Goal: Information Seeking & Learning: Learn about a topic

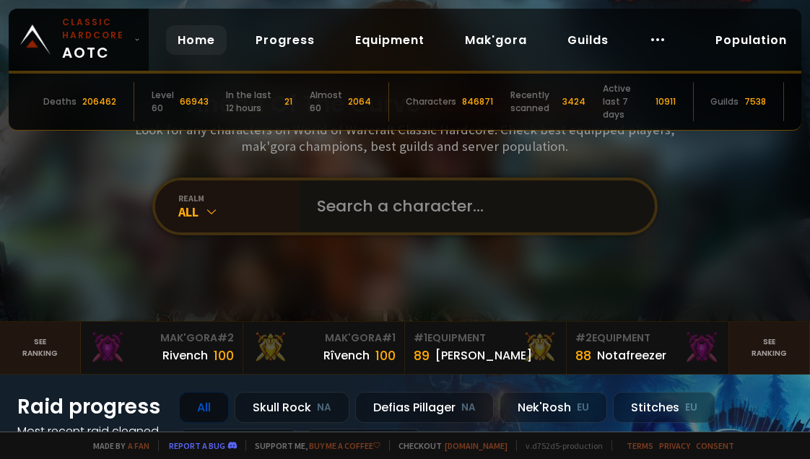
click at [379, 225] on input "text" at bounding box center [472, 207] width 329 height 52
type input "ultracorrida"
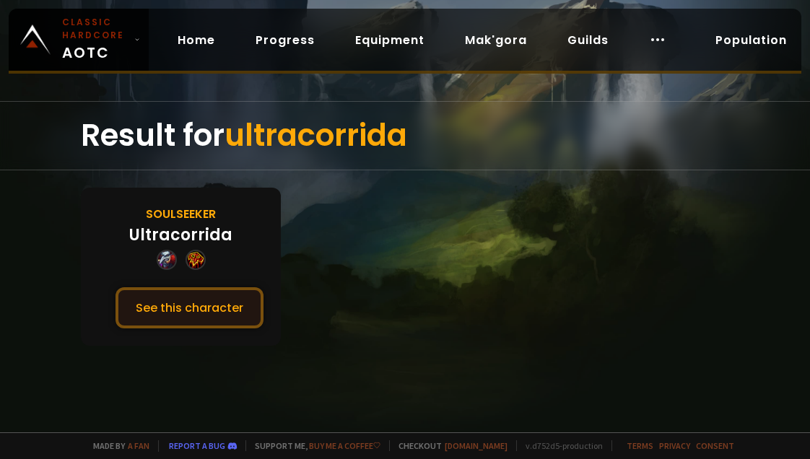
click at [164, 308] on button "See this character" at bounding box center [190, 307] width 148 height 41
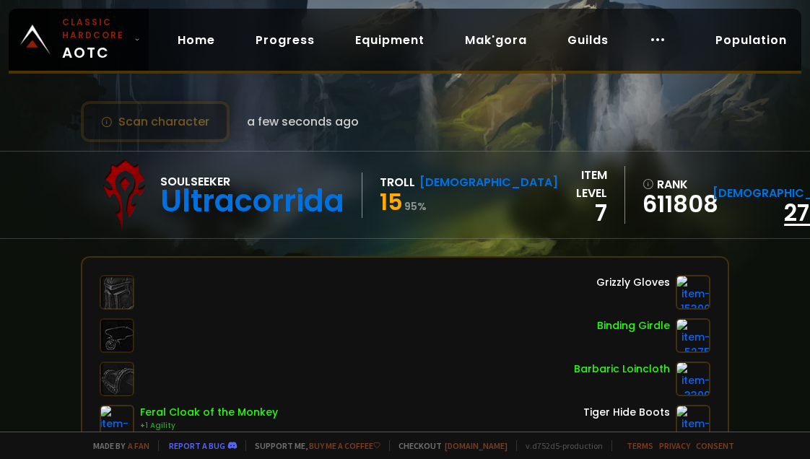
click at [784, 215] on link "27184" at bounding box center [816, 212] width 64 height 33
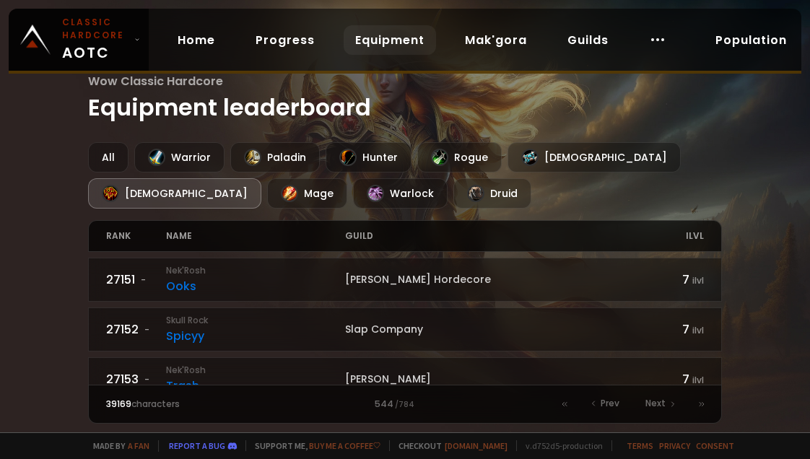
click at [261, 178] on div "[DEMOGRAPHIC_DATA]" at bounding box center [174, 193] width 173 height 30
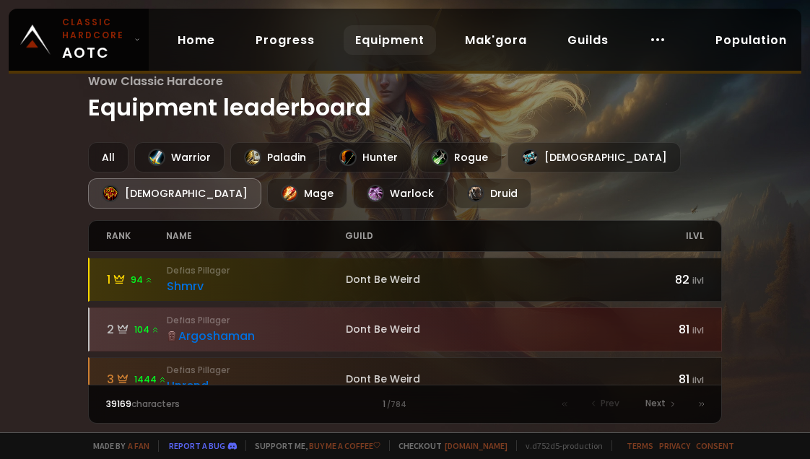
click at [270, 288] on div "Shmrv" at bounding box center [256, 286] width 179 height 18
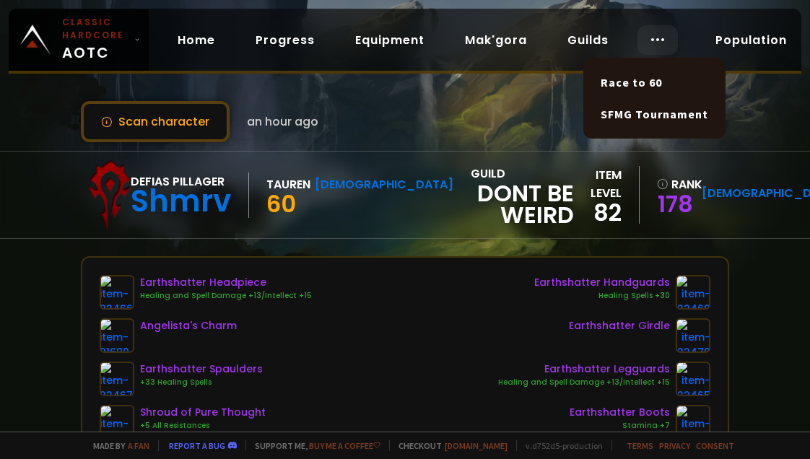
click at [660, 40] on icon at bounding box center [657, 39] width 17 height 17
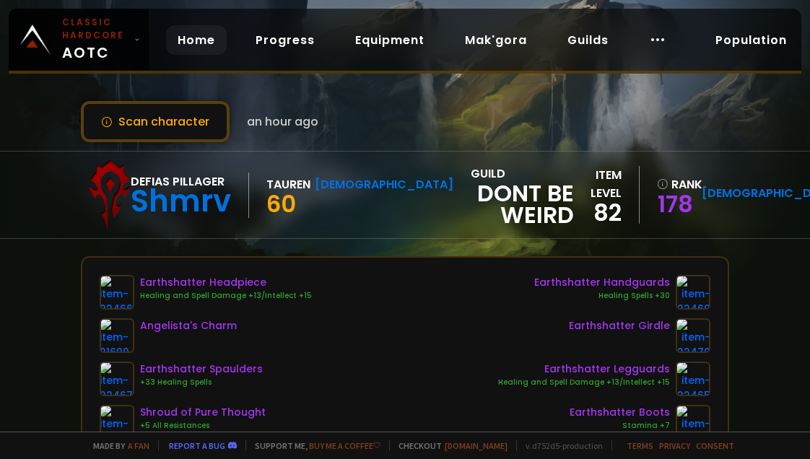
click at [208, 38] on link "Home" at bounding box center [196, 40] width 61 height 30
